Goal: Check status: Check status

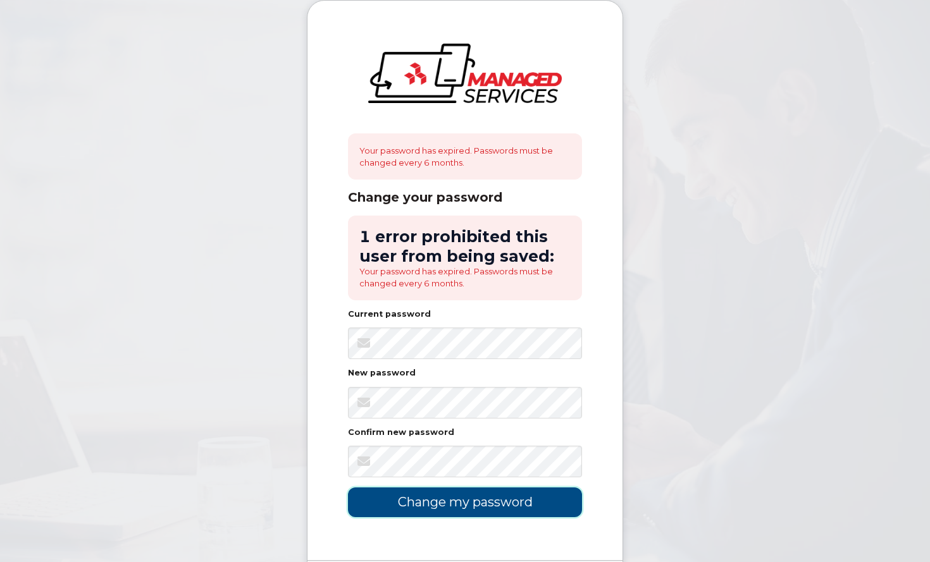
click at [460, 507] on input "Change my password" at bounding box center [465, 503] width 234 height 30
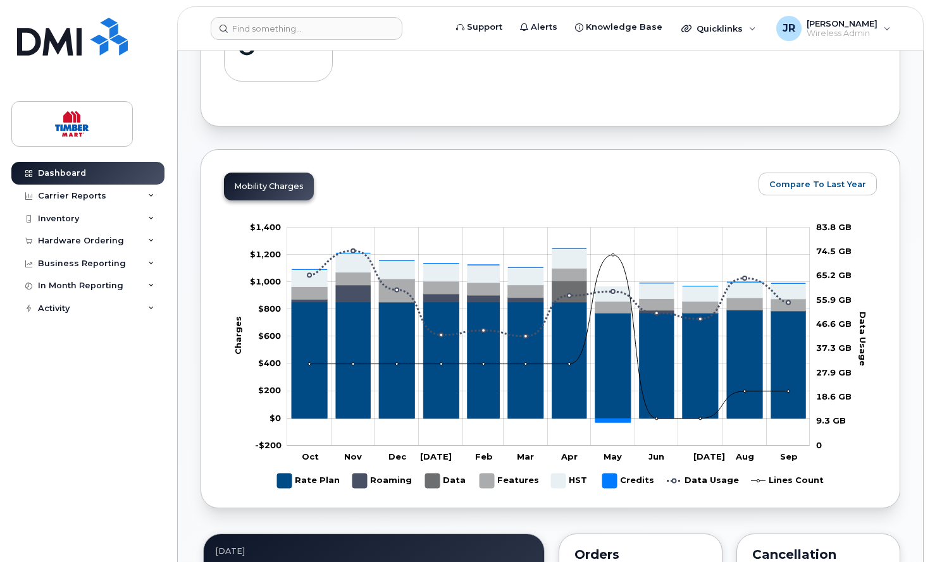
scroll to position [443, 0]
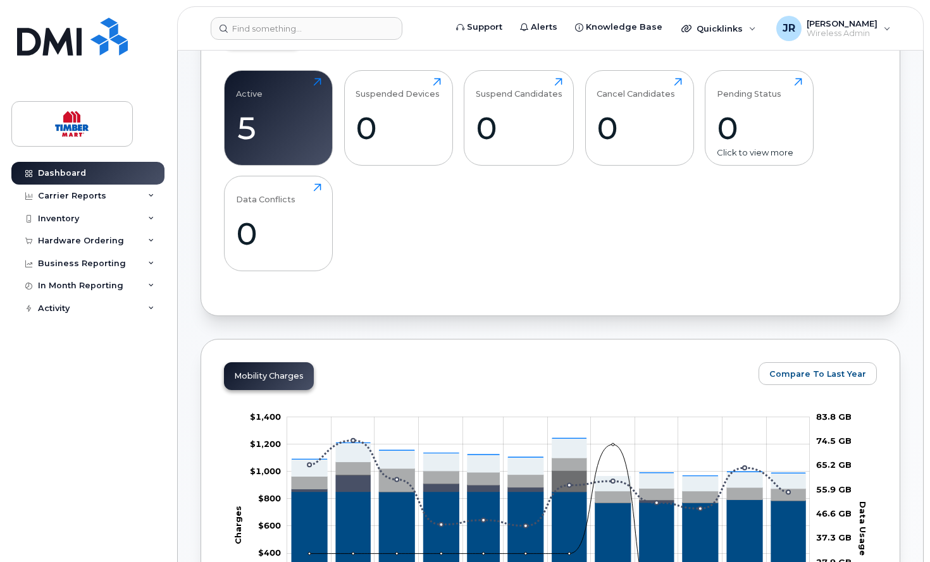
scroll to position [0, 0]
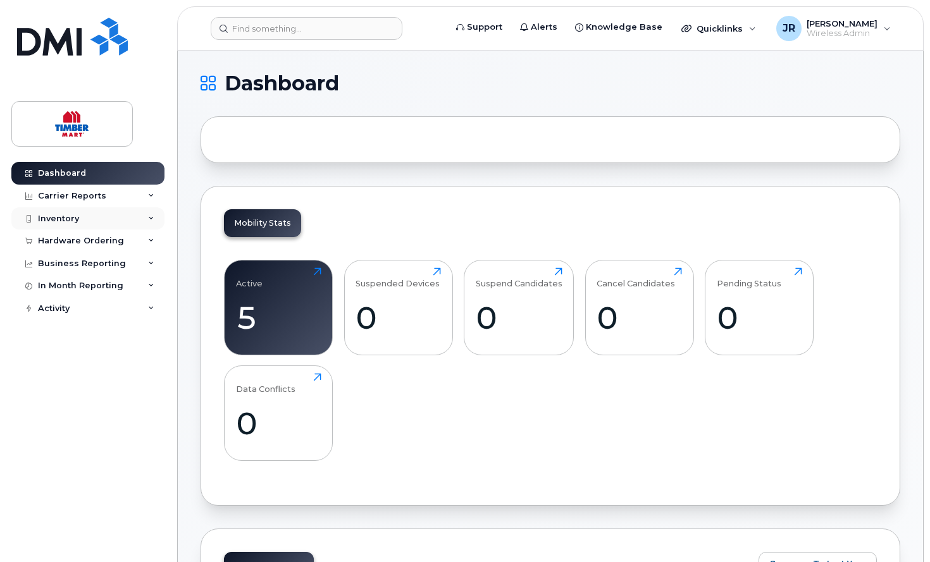
click at [68, 221] on div "Inventory" at bounding box center [58, 219] width 41 height 10
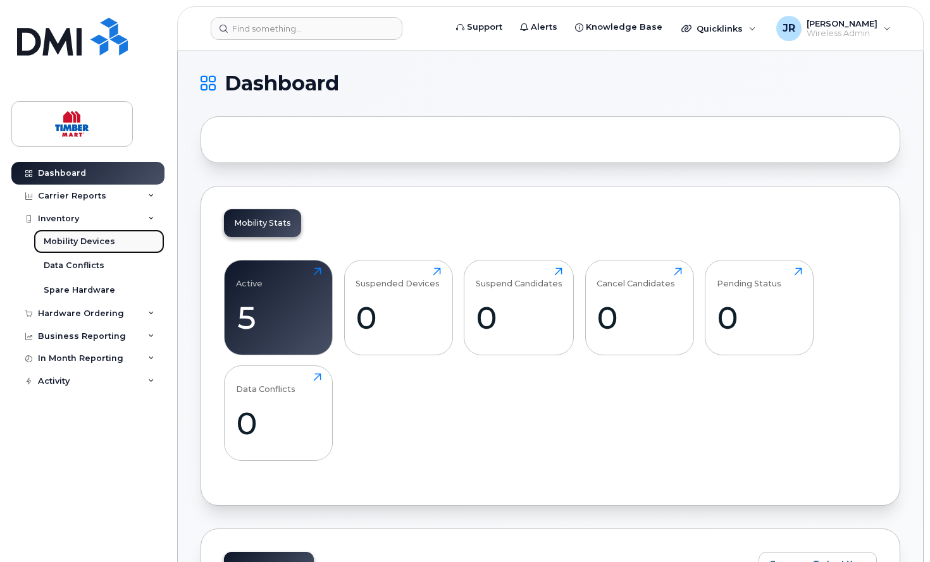
click at [68, 239] on div "Mobility Devices" at bounding box center [79, 241] width 71 height 11
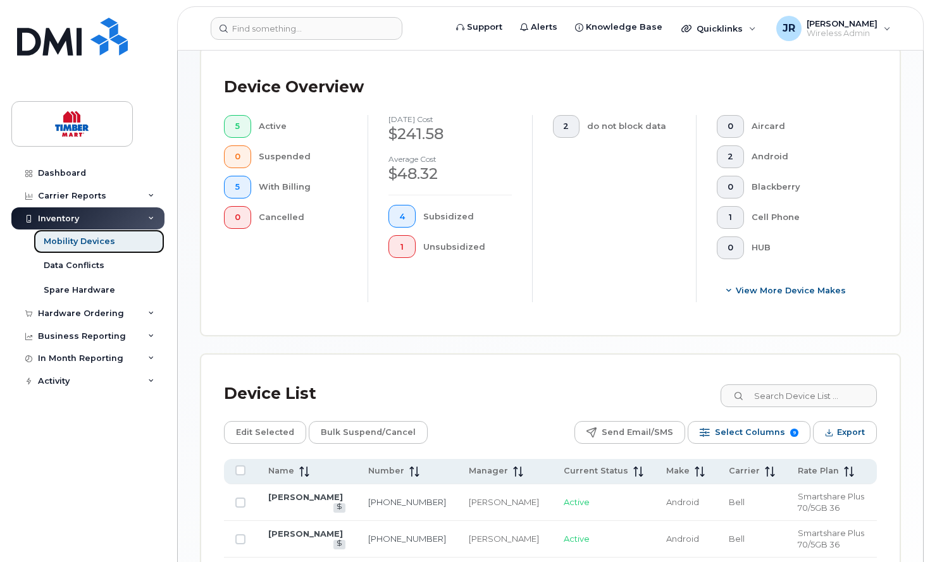
scroll to position [538, 0]
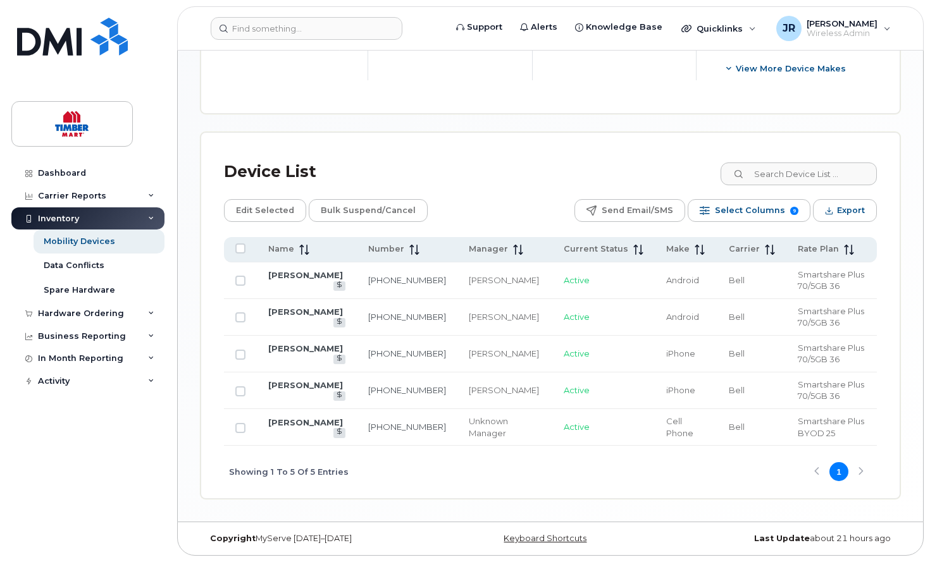
click at [904, 310] on div "Mobility Devices Devices Save Report Import from CSV Export to CSV Add Device F…" at bounding box center [550, 16] width 745 height 1009
click at [92, 314] on div "Hardware Ordering" at bounding box center [81, 314] width 86 height 10
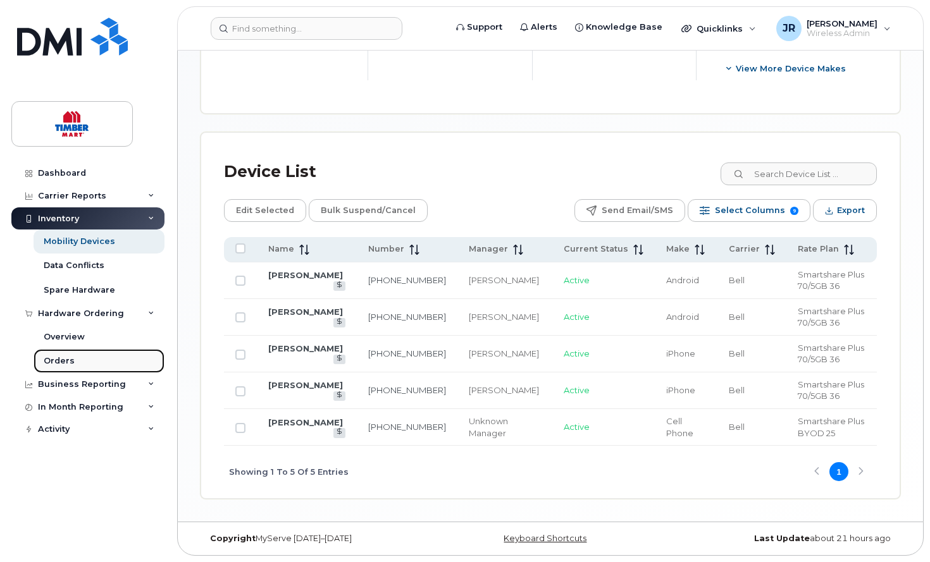
click at [55, 359] on div "Orders" at bounding box center [59, 360] width 31 height 11
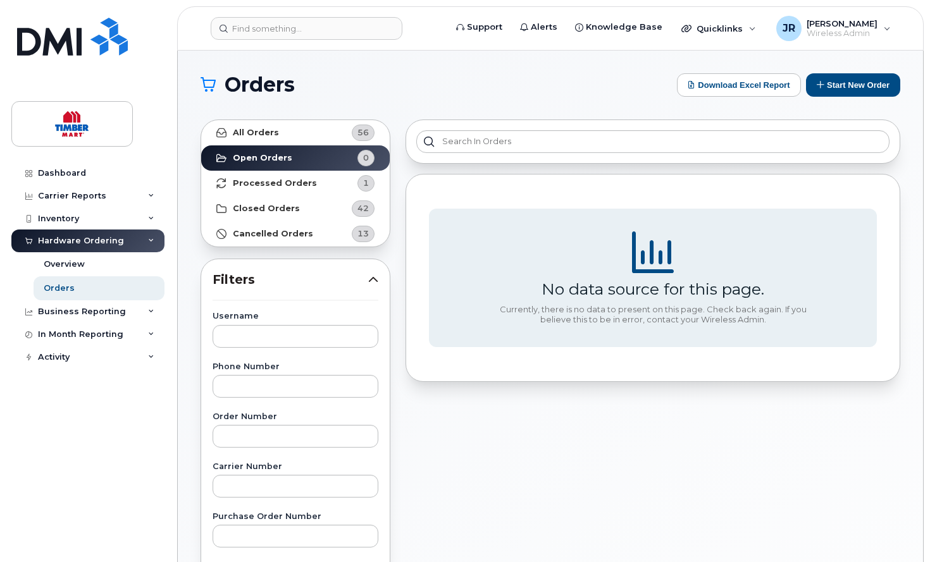
click at [99, 448] on div "Dashboard Carrier Reports Monthly Billing Roaming Reports Suspended Devices Sus…" at bounding box center [89, 352] width 156 height 381
click at [299, 186] on strong "Processed Orders" at bounding box center [275, 183] width 84 height 10
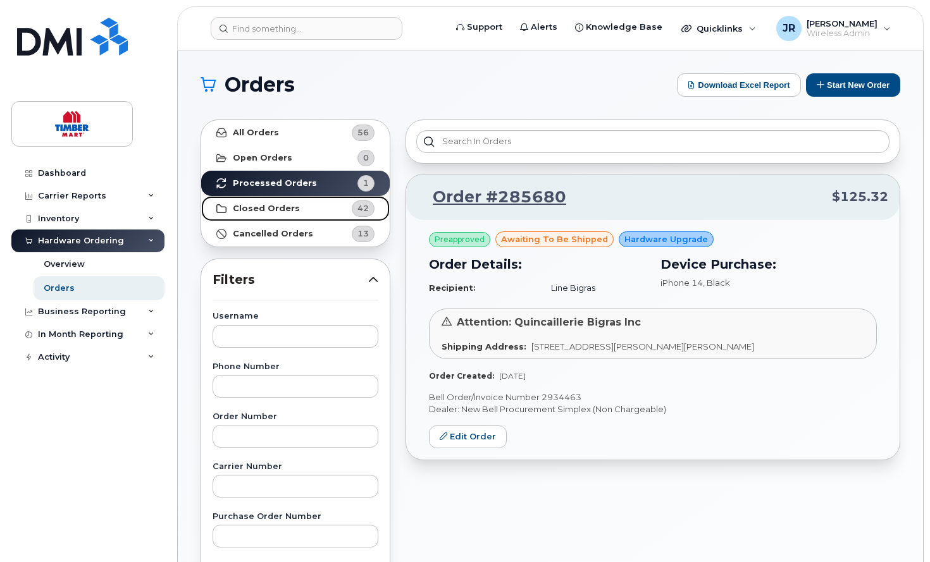
click at [276, 210] on strong "Closed Orders" at bounding box center [266, 209] width 67 height 10
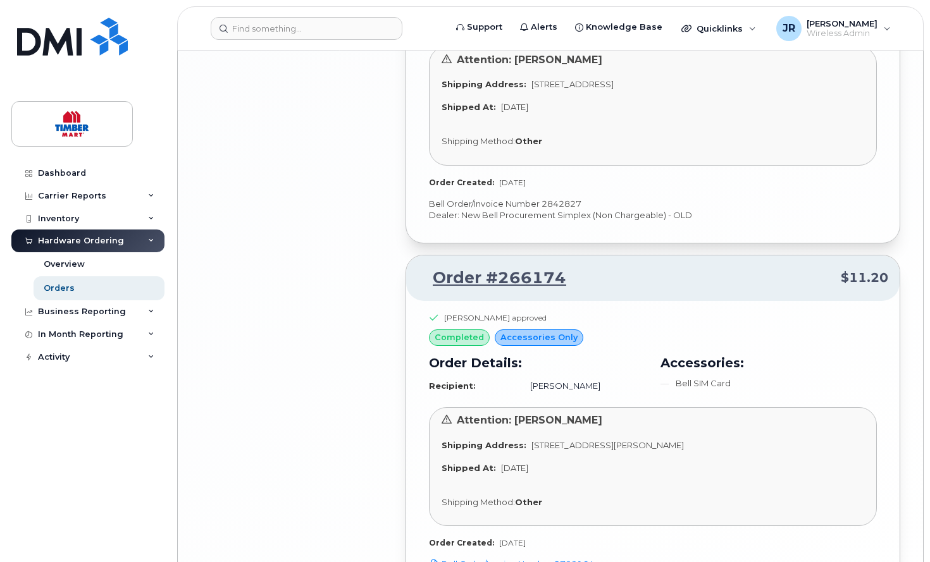
scroll to position [2674, 0]
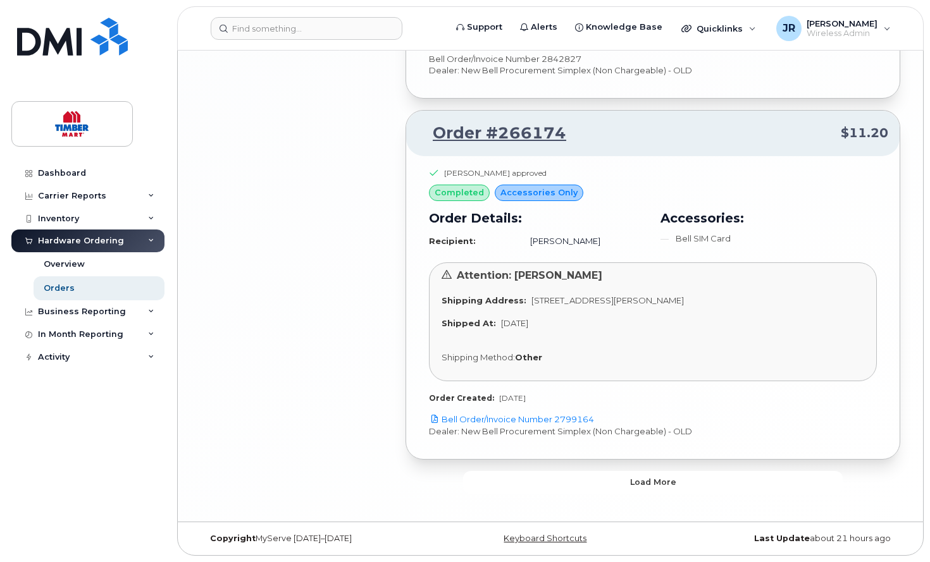
click at [635, 489] on button "Load more" at bounding box center [652, 482] width 379 height 23
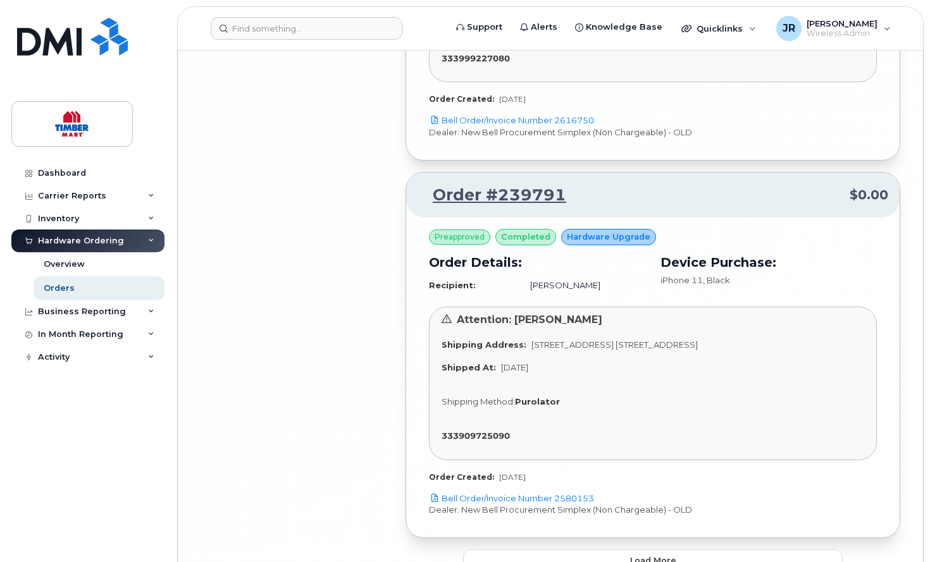
scroll to position [5776, 0]
